Goal: Register for event/course

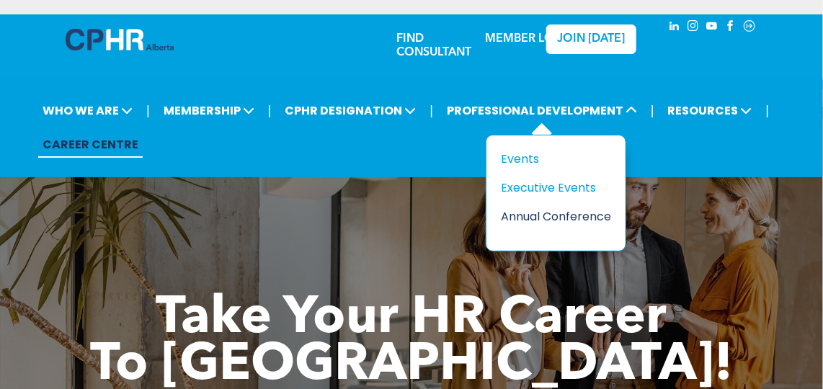
click at [527, 218] on div "Annual Conference" at bounding box center [550, 216] width 99 height 18
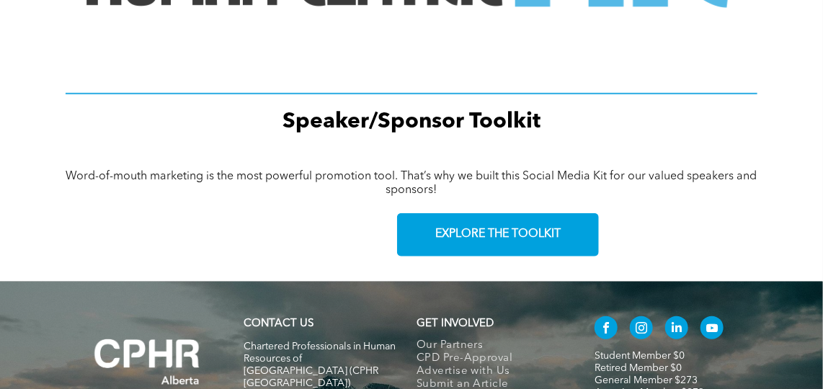
scroll to position [2291, 0]
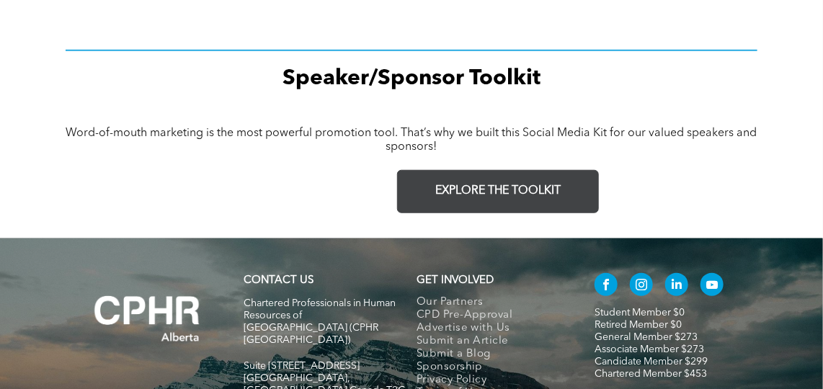
click at [501, 195] on link "EXPLORE THE TOOLKIT" at bounding box center [498, 191] width 202 height 43
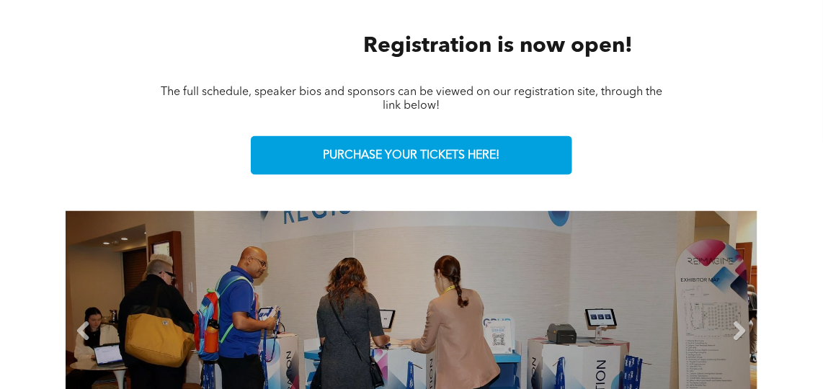
scroll to position [851, 0]
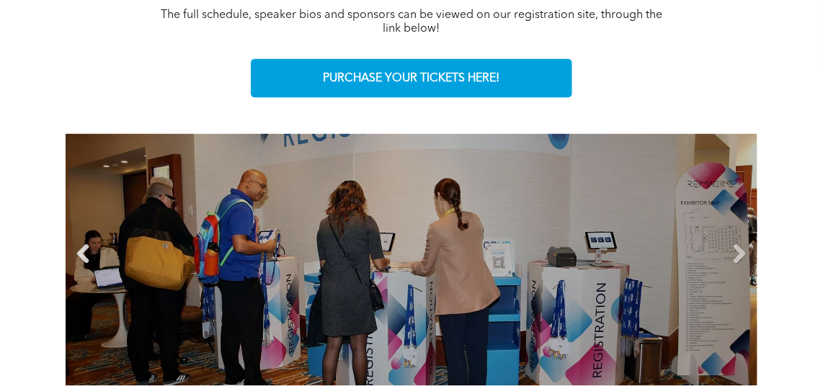
click at [87, 260] on link "Previous" at bounding box center [84, 255] width 22 height 22
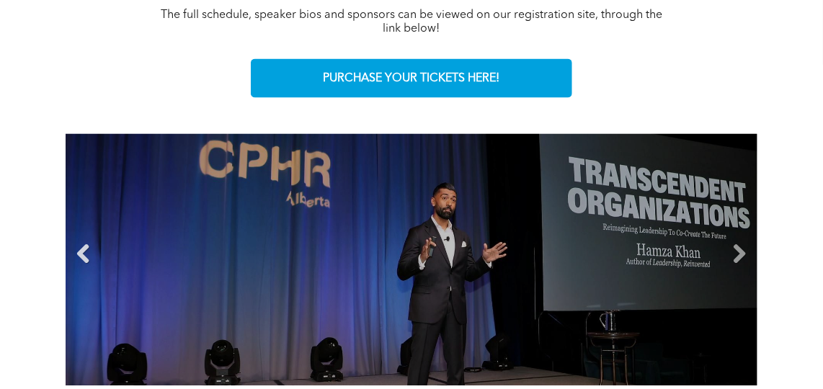
click at [87, 260] on link "Previous" at bounding box center [84, 255] width 22 height 22
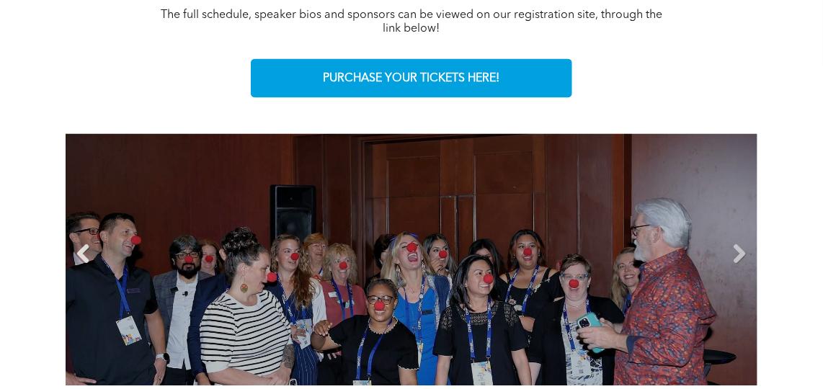
click at [87, 260] on link "Previous" at bounding box center [84, 255] width 22 height 22
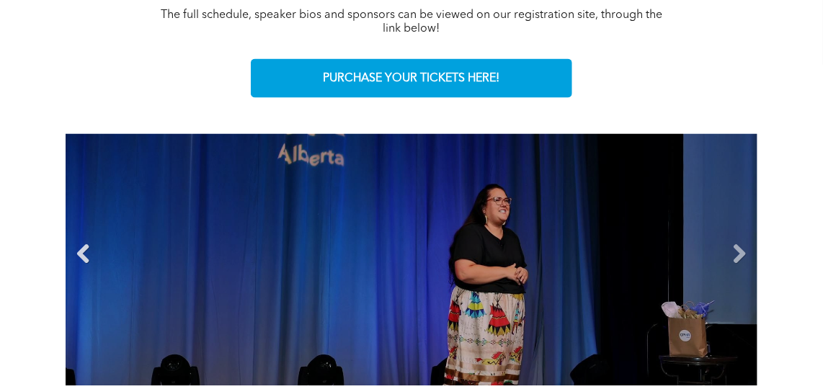
click at [87, 260] on link "Previous" at bounding box center [84, 255] width 22 height 22
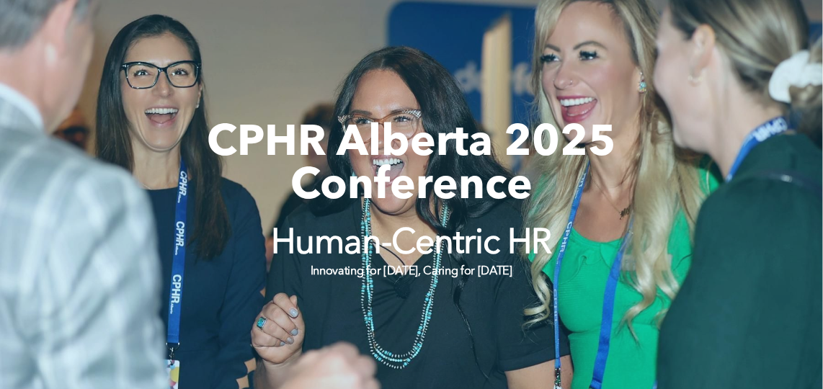
scroll to position [0, 0]
